Goal: Information Seeking & Learning: Learn about a topic

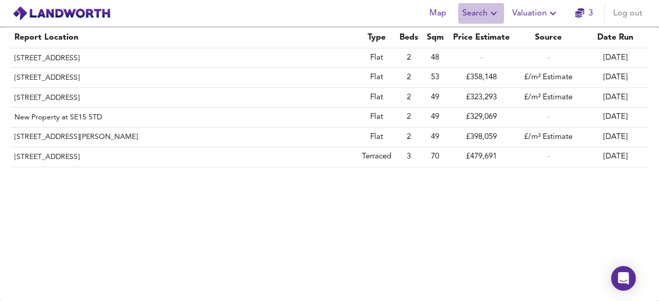
click at [481, 12] on span "Search" at bounding box center [481, 13] width 38 height 14
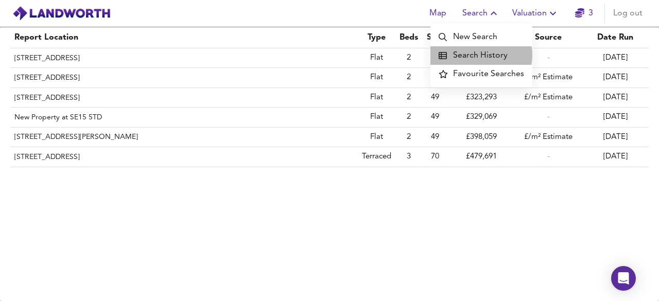
click at [479, 55] on li "Search History" at bounding box center [481, 55] width 102 height 19
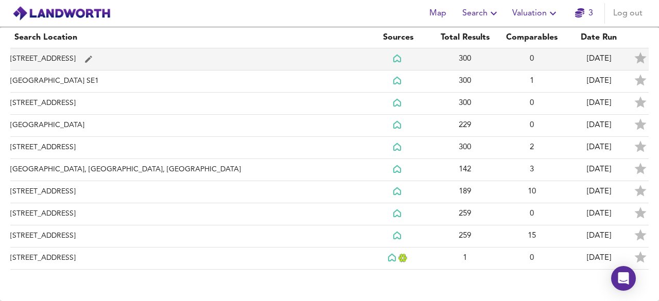
click at [42, 58] on td "[STREET_ADDRESS]" at bounding box center [187, 59] width 354 height 22
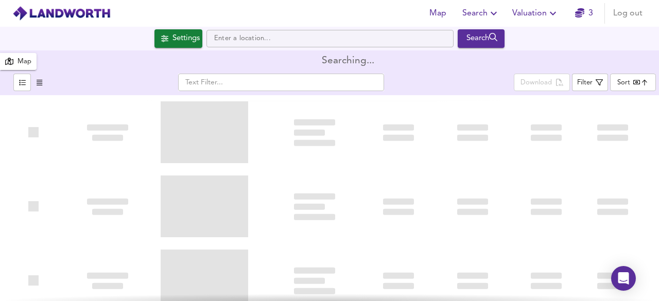
type input "bestdeal"
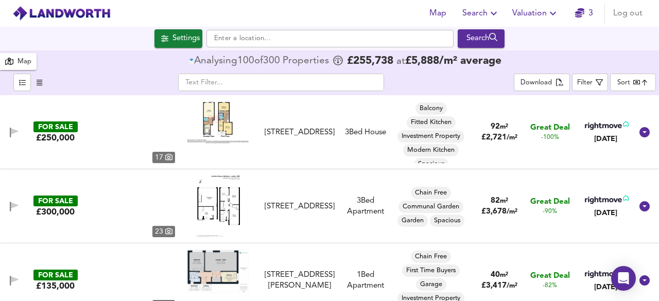
click at [635, 86] on body "Map Search Valuation 3 Log out Settings Search 300 Results Legend Map Analysing…" at bounding box center [329, 150] width 659 height 301
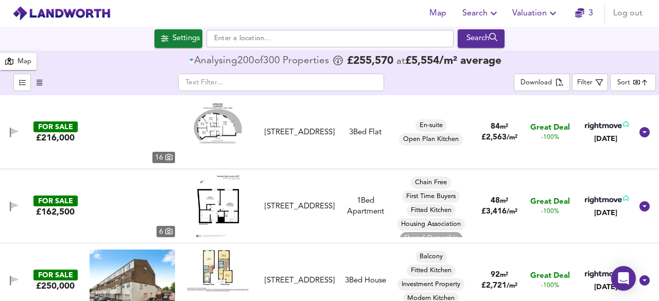
checkbox input "false"
checkbox input "true"
click at [628, 83] on li "Best Deal" at bounding box center [610, 82] width 62 height 9
click at [628, 83] on body "Map Search Valuation 3 Log out Settings [GEOGRAPHIC_DATA] Search X [GEOGRAPHIC_…" at bounding box center [329, 150] width 659 height 301
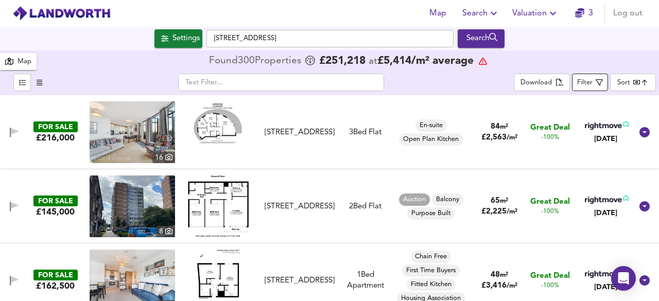
click at [601, 83] on icon "button" at bounding box center [598, 82] width 7 height 7
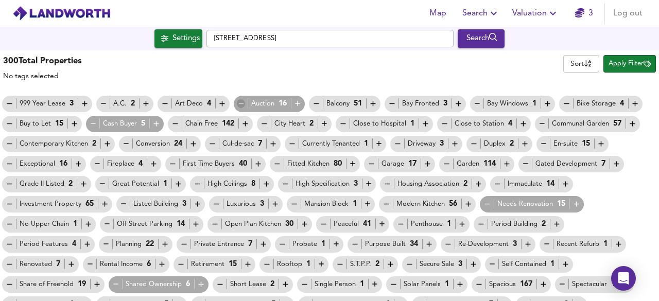
click at [237, 101] on icon "button" at bounding box center [241, 103] width 9 height 9
click at [287, 146] on span "Currently Tenanted 1" at bounding box center [336, 143] width 102 height 11
click at [291, 146] on icon "button" at bounding box center [292, 143] width 9 height 9
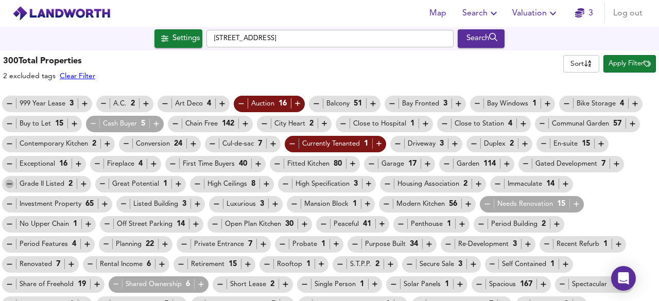
click at [9, 183] on icon "button" at bounding box center [9, 184] width 9 height 9
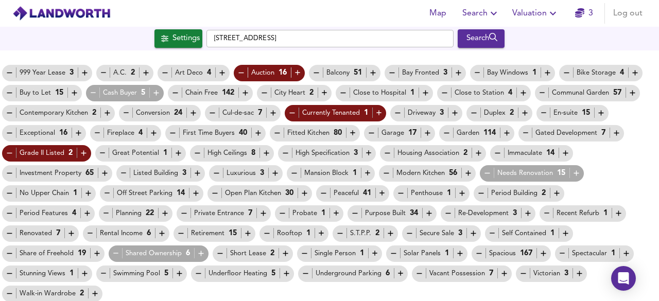
scroll to position [33, 0]
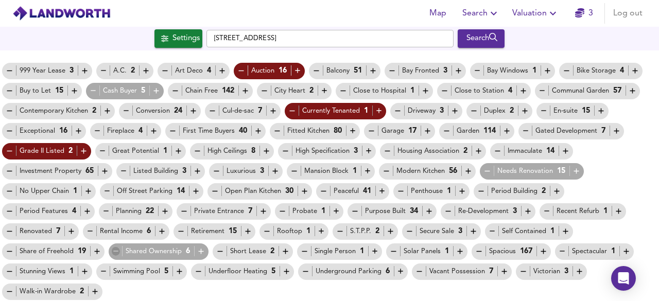
click at [113, 249] on icon "button" at bounding box center [116, 251] width 9 height 9
click at [182, 231] on icon "button" at bounding box center [180, 231] width 9 height 9
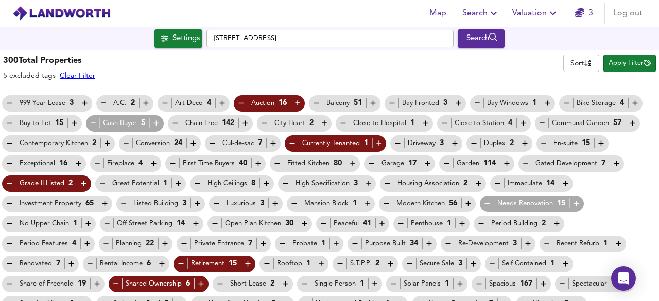
scroll to position [0, 0]
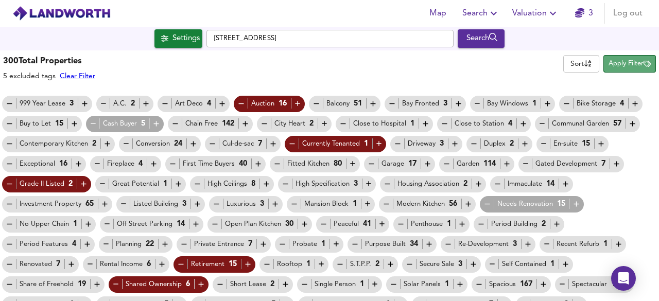
click at [608, 64] on span "Apply Filter" at bounding box center [629, 64] width 42 height 12
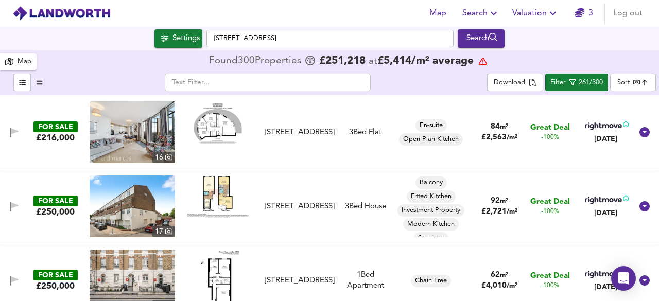
click at [625, 83] on body "Map Search Valuation 3 Log out Settings [GEOGRAPHIC_DATA] Search X [GEOGRAPHIC_…" at bounding box center [329, 150] width 659 height 301
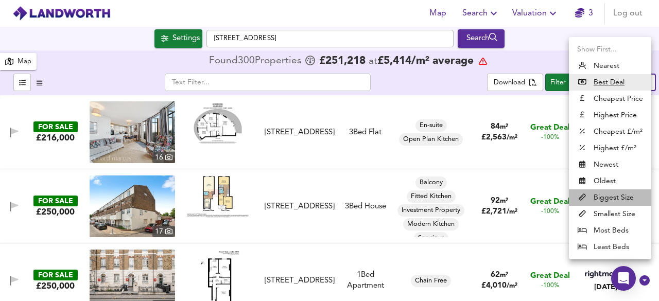
click at [608, 197] on li "Biggest Size" at bounding box center [610, 197] width 82 height 16
type input "biggest"
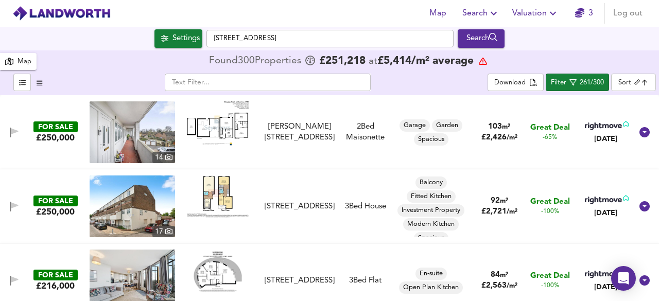
click at [227, 120] on img at bounding box center [218, 123] width 62 height 44
click at [142, 132] on img at bounding box center [132, 132] width 85 height 62
click at [216, 183] on img at bounding box center [218, 196] width 62 height 42
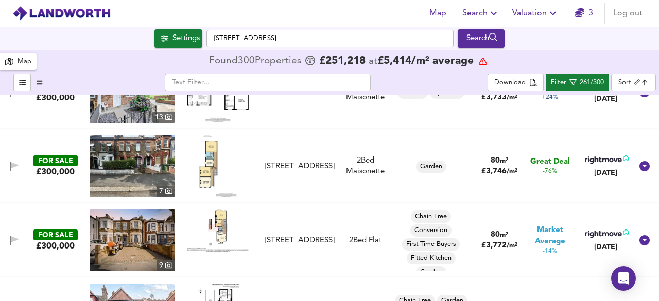
scroll to position [412, 0]
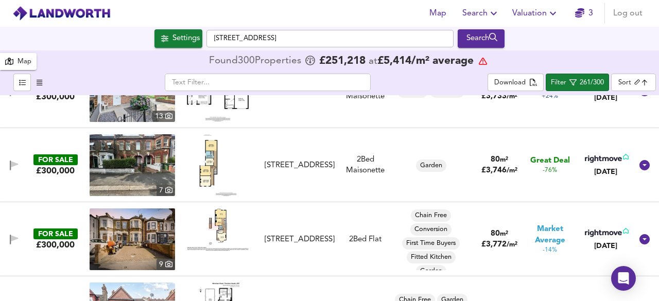
click at [212, 158] on img at bounding box center [218, 165] width 38 height 62
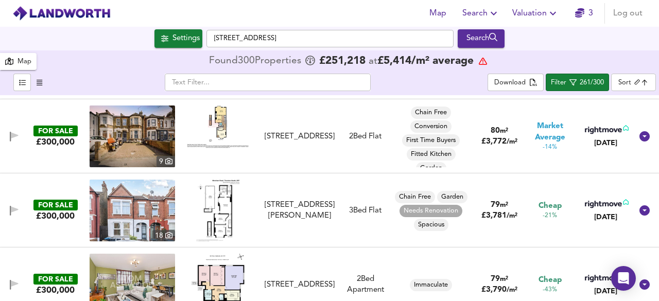
scroll to position [535, 0]
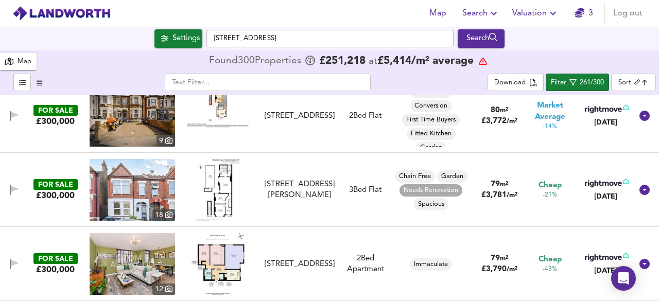
click at [226, 190] on img at bounding box center [218, 190] width 44 height 62
click at [134, 187] on img at bounding box center [132, 190] width 85 height 62
